Goal: Task Accomplishment & Management: Manage account settings

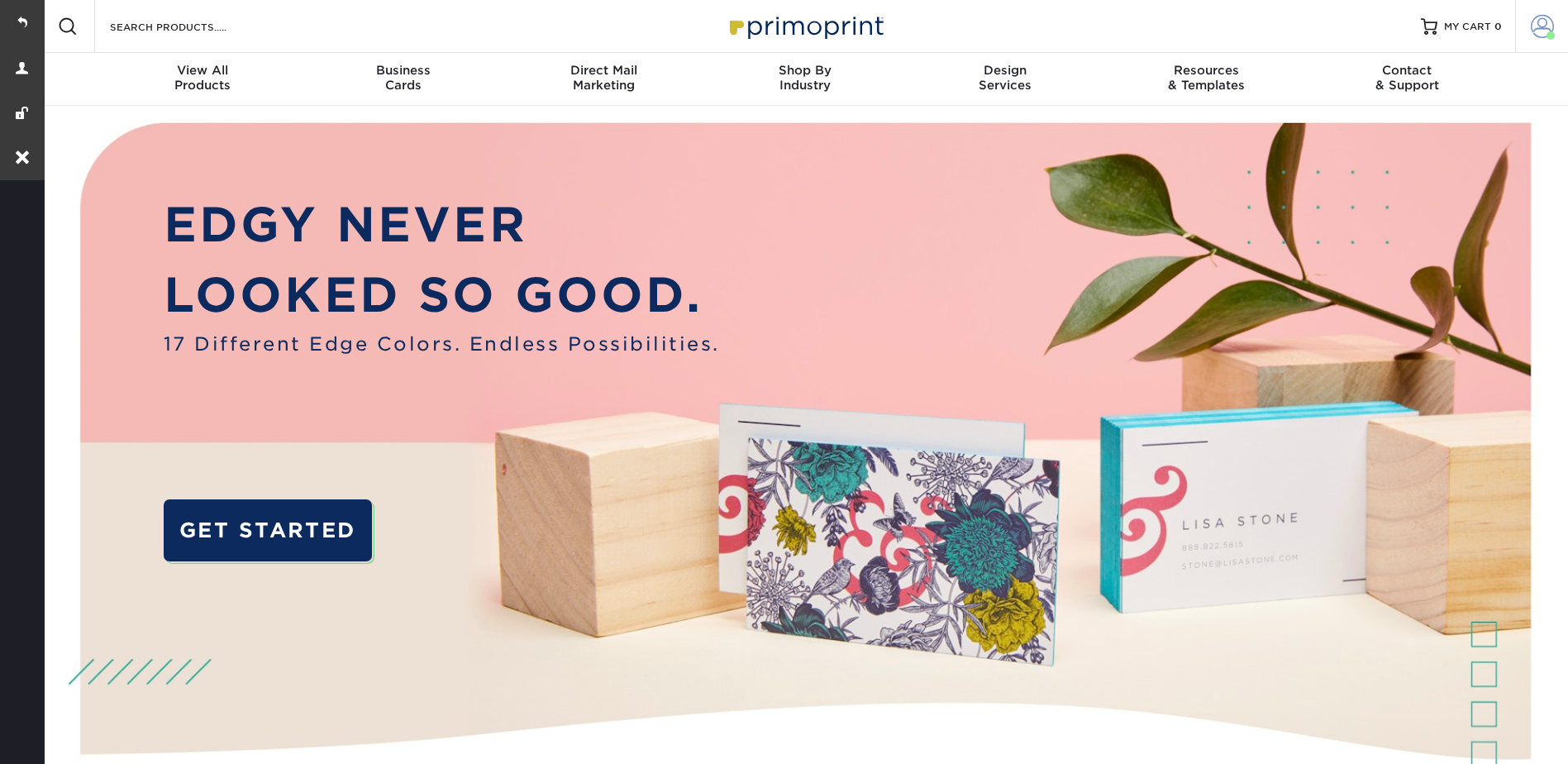
click at [1550, 28] on span at bounding box center [1542, 26] width 23 height 23
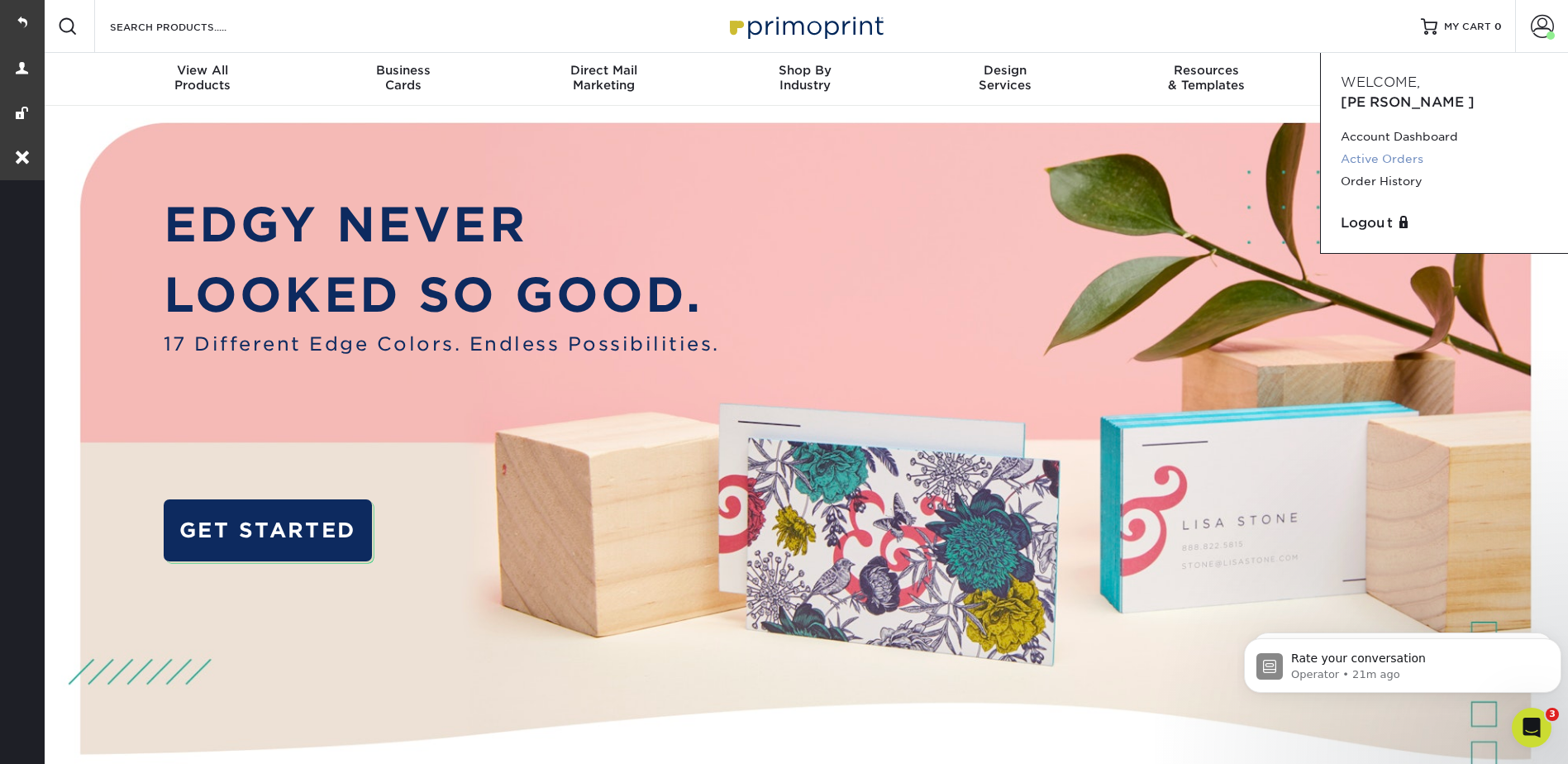
click at [1406, 148] on link "Active Orders" at bounding box center [1445, 159] width 208 height 22
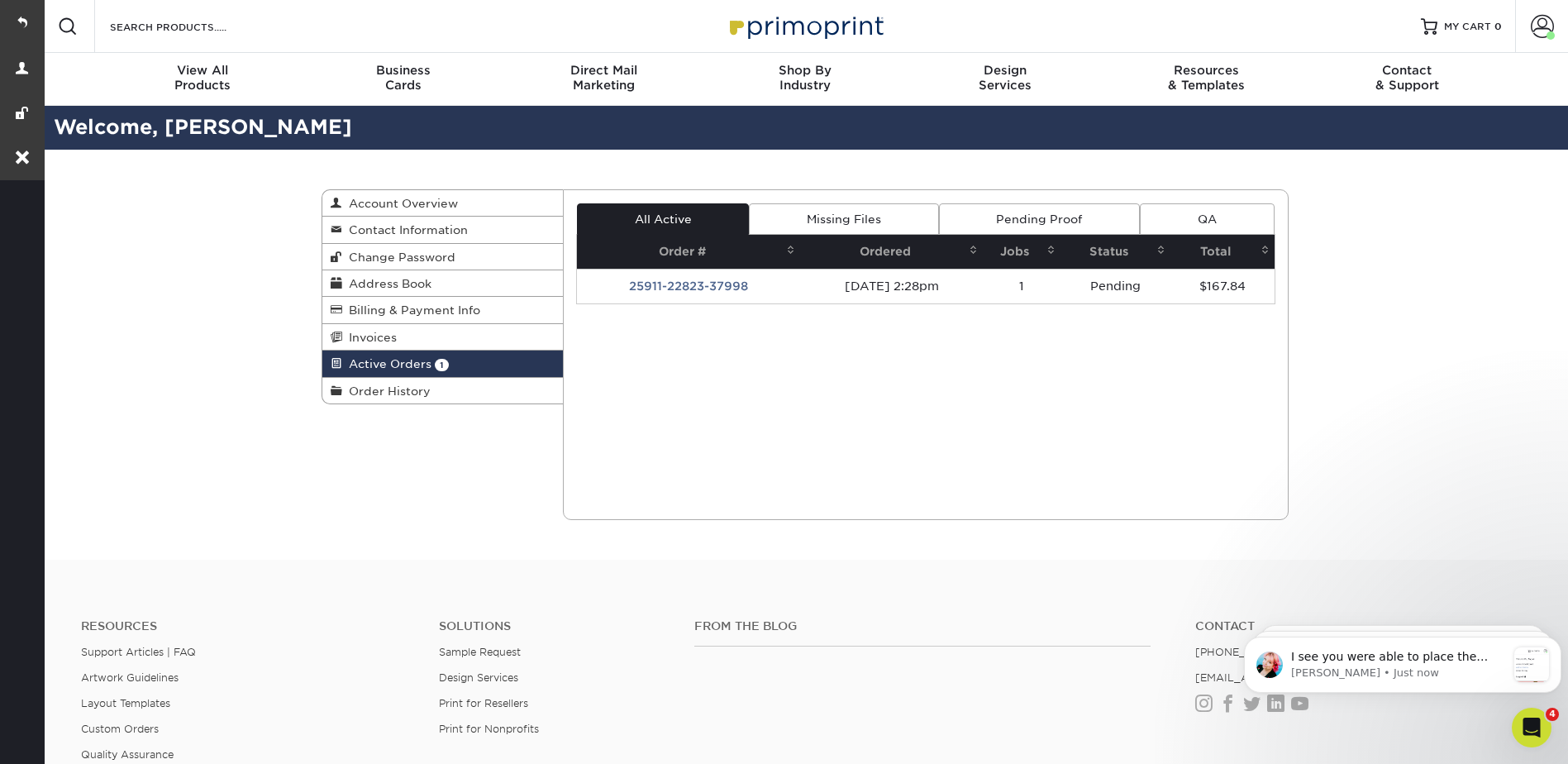
drag, startPoint x: 23, startPoint y: 15, endPoint x: 319, endPoint y: 35, distance: 296.7
click at [23, 15] on link at bounding box center [22, 22] width 44 height 44
